Goal: Task Accomplishment & Management: Manage account settings

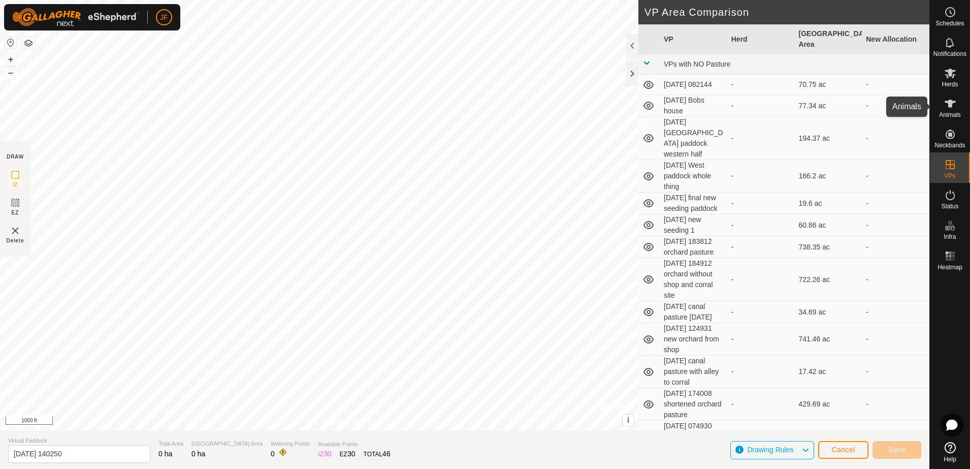
click at [955, 106] on icon at bounding box center [950, 104] width 12 height 12
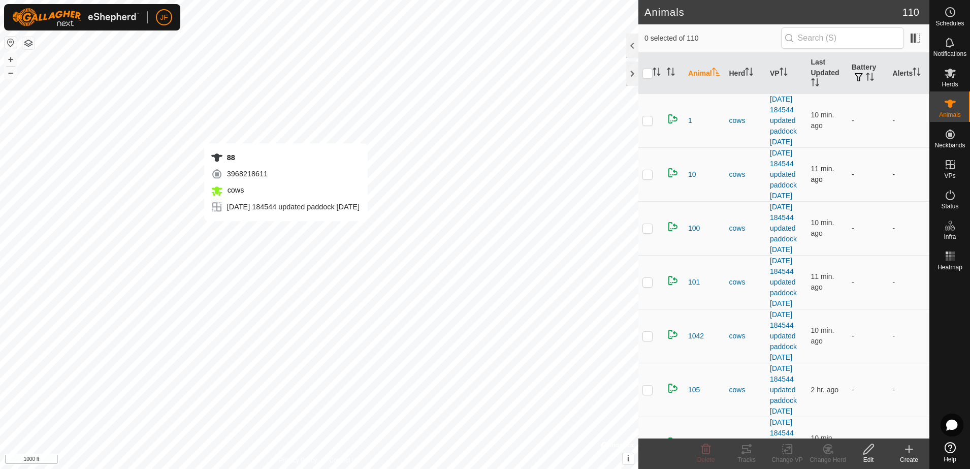
checkbox input "true"
click at [746, 449] on icon at bounding box center [747, 449] width 12 height 12
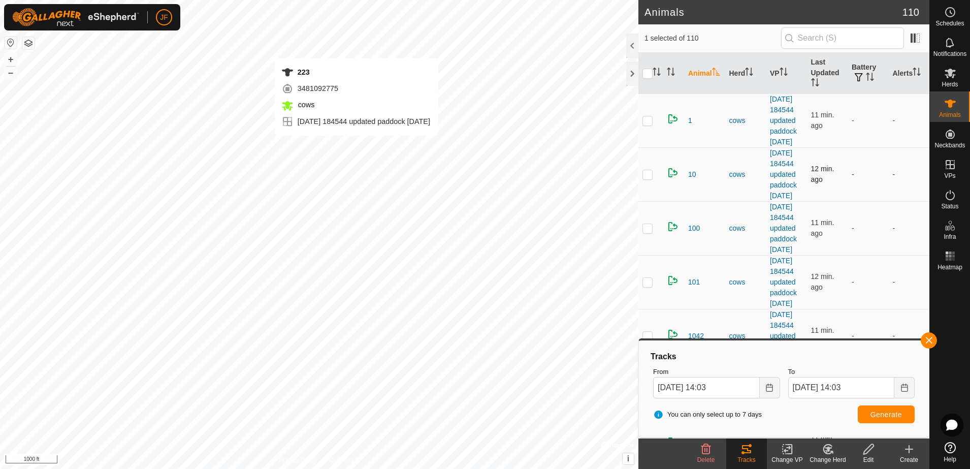
checkbox input "true"
checkbox input "false"
click at [930, 344] on button "button" at bounding box center [929, 340] width 16 height 16
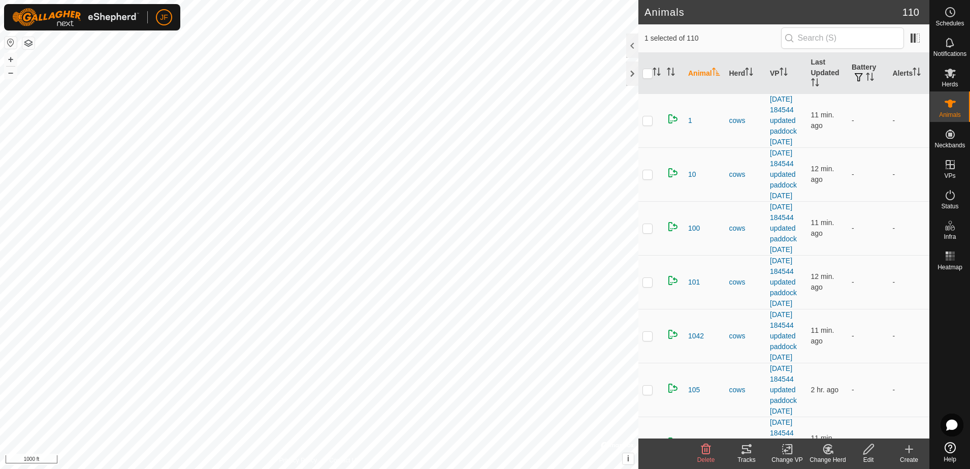
click at [752, 452] on icon at bounding box center [747, 449] width 12 height 12
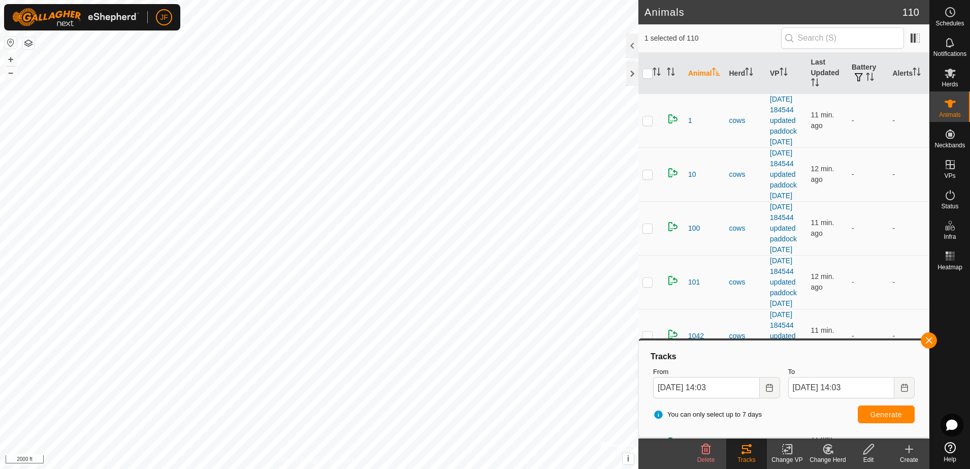
click at [633, 468] on html "JF Schedules Notifications Herds Animals Neckbands VPs Status Infra Heatmap Hel…" at bounding box center [485, 234] width 970 height 469
click at [668, 373] on body "JF Schedules Notifications Herds Animals Neckbands VPs Status Infra Heatmap Hel…" at bounding box center [485, 234] width 970 height 469
click at [782, 364] on body "JF Schedules Notifications Herds Animals Neckbands VPs Status Infra Heatmap Hel…" at bounding box center [485, 234] width 970 height 469
